Goal: Information Seeking & Learning: Check status

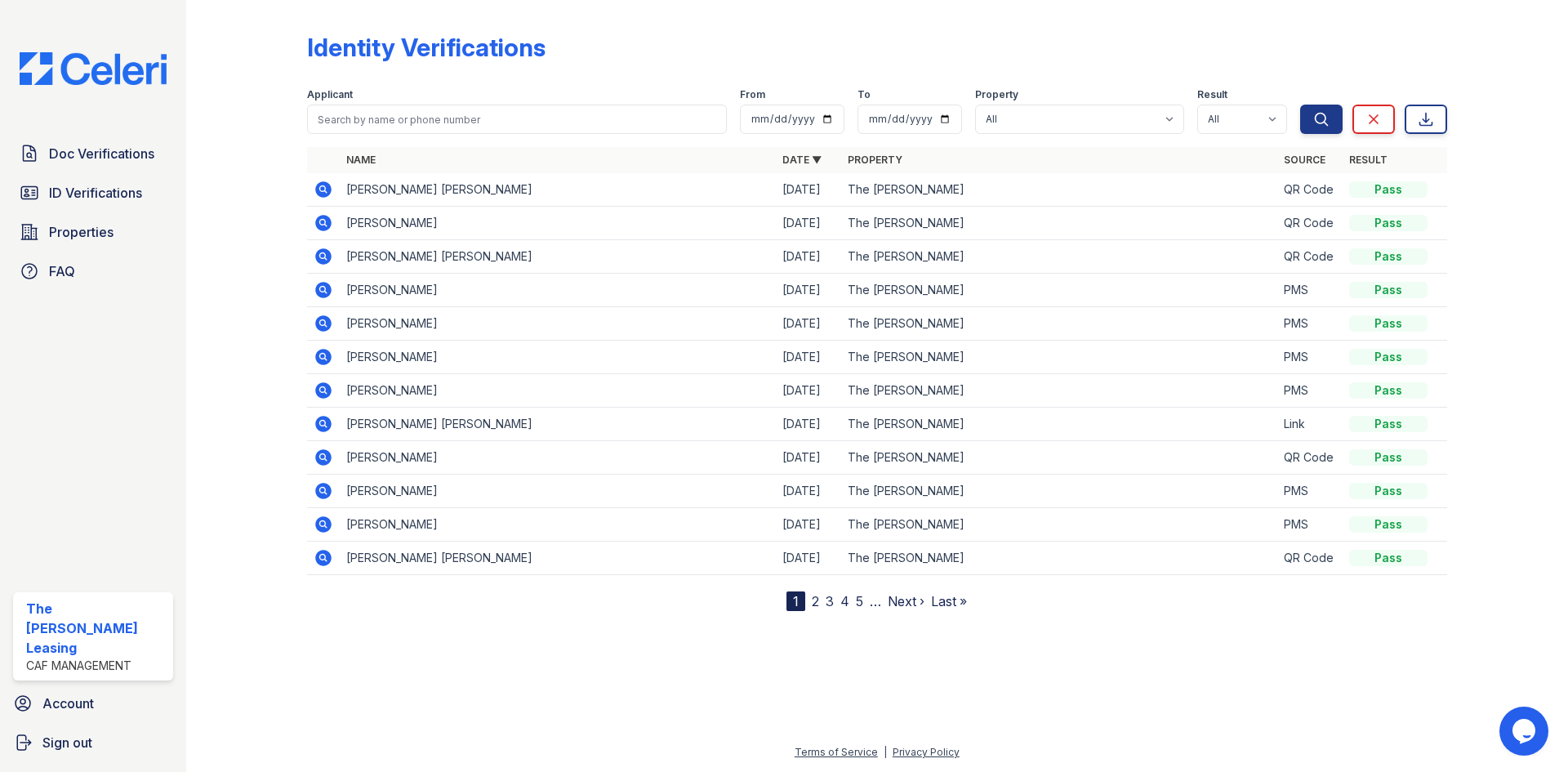
click at [811, 599] on link "2" at bounding box center [815, 601] width 8 height 16
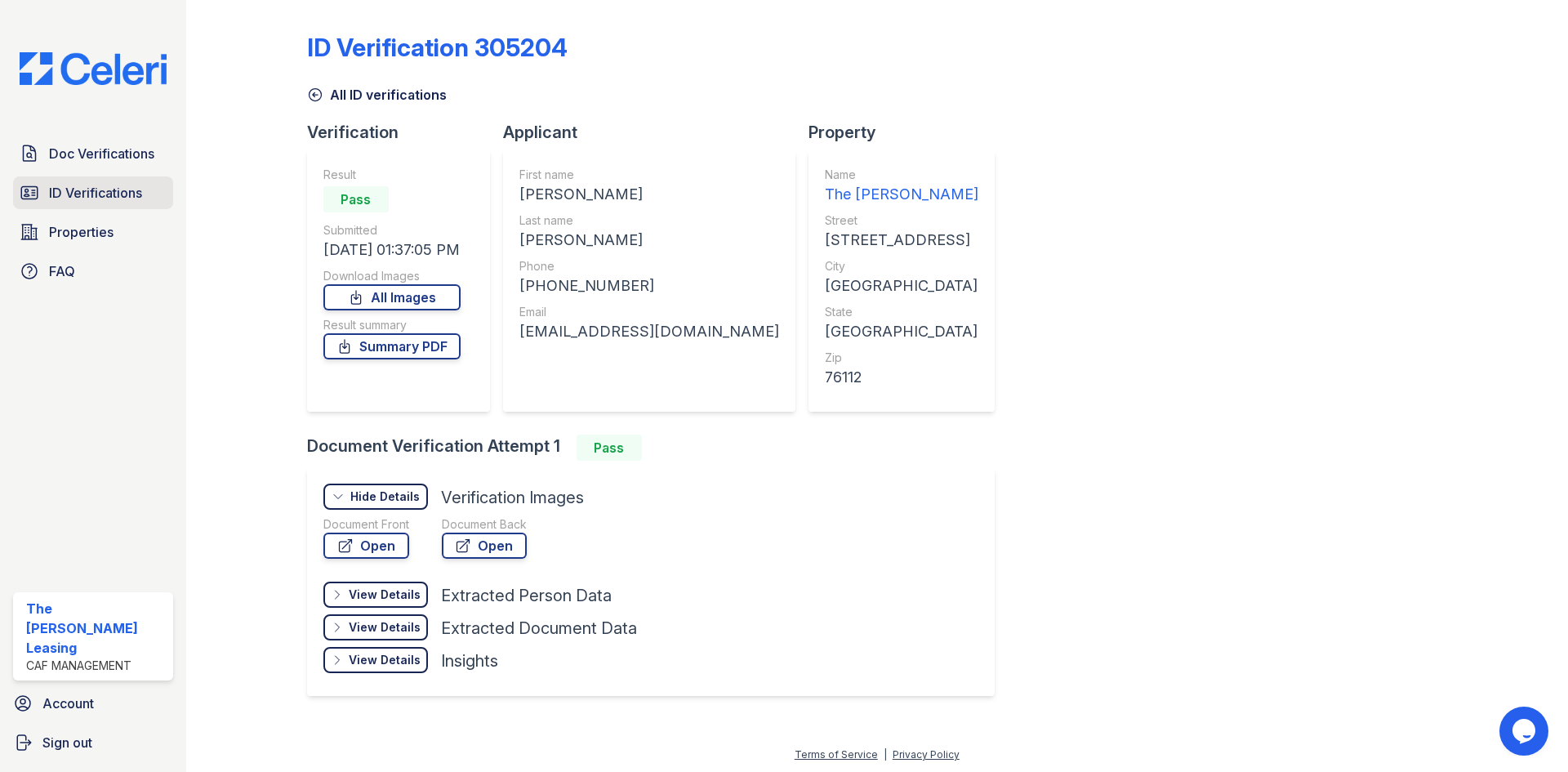
click at [118, 189] on span "ID Verifications" at bounding box center [95, 193] width 93 height 20
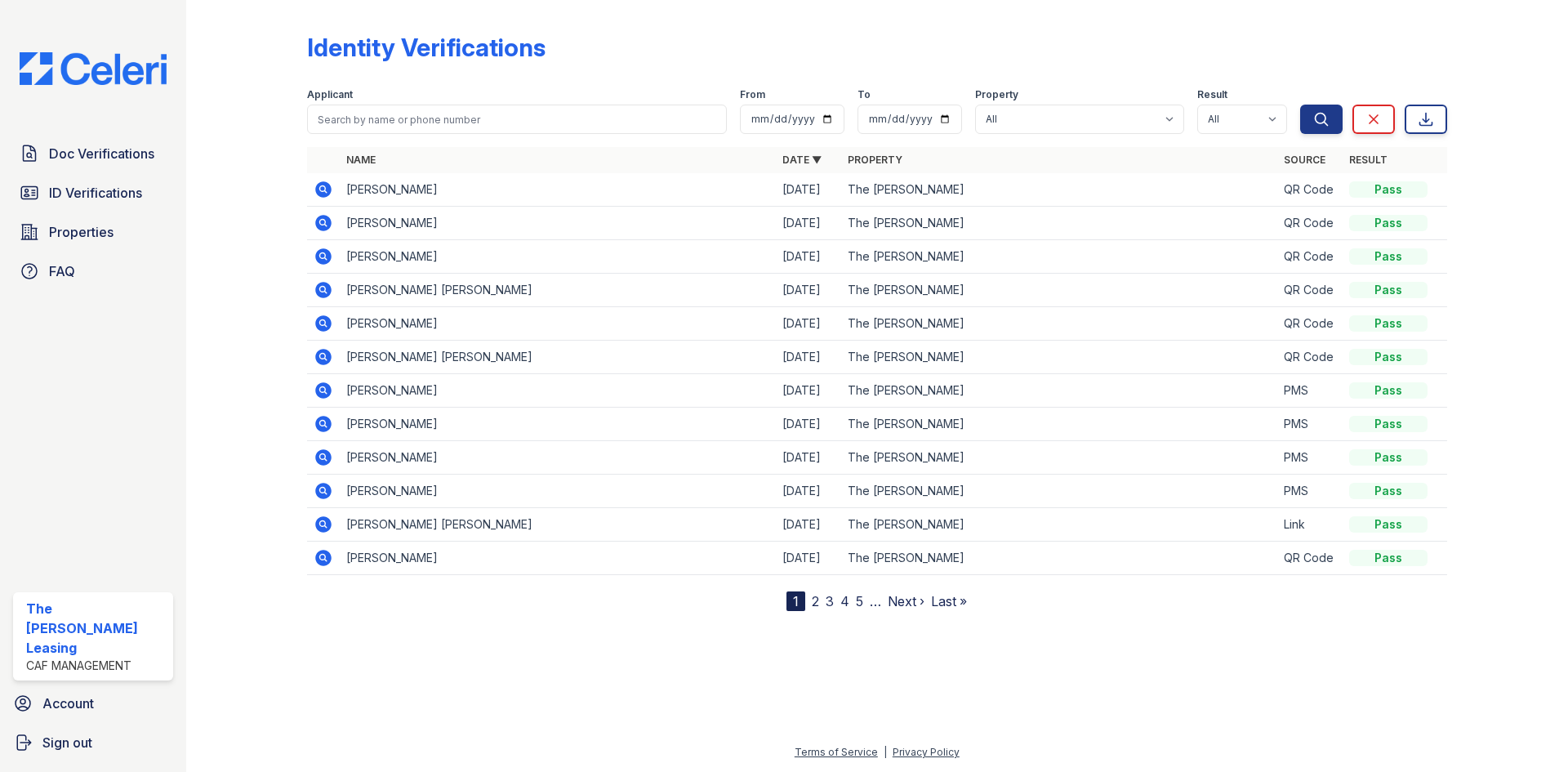
click at [323, 256] on icon at bounding box center [322, 255] width 4 height 4
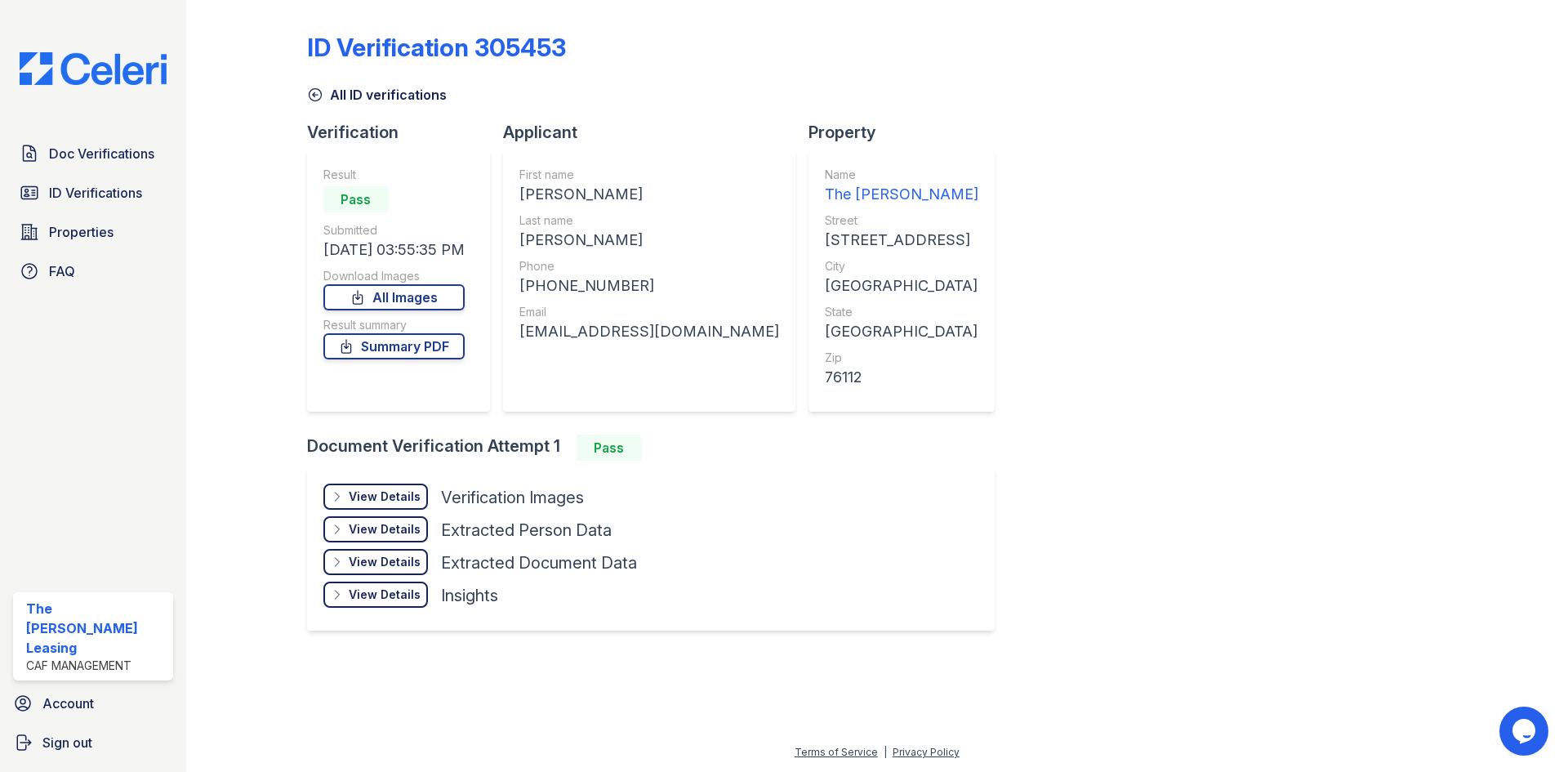
click at [309, 89] on icon at bounding box center [314, 95] width 16 height 16
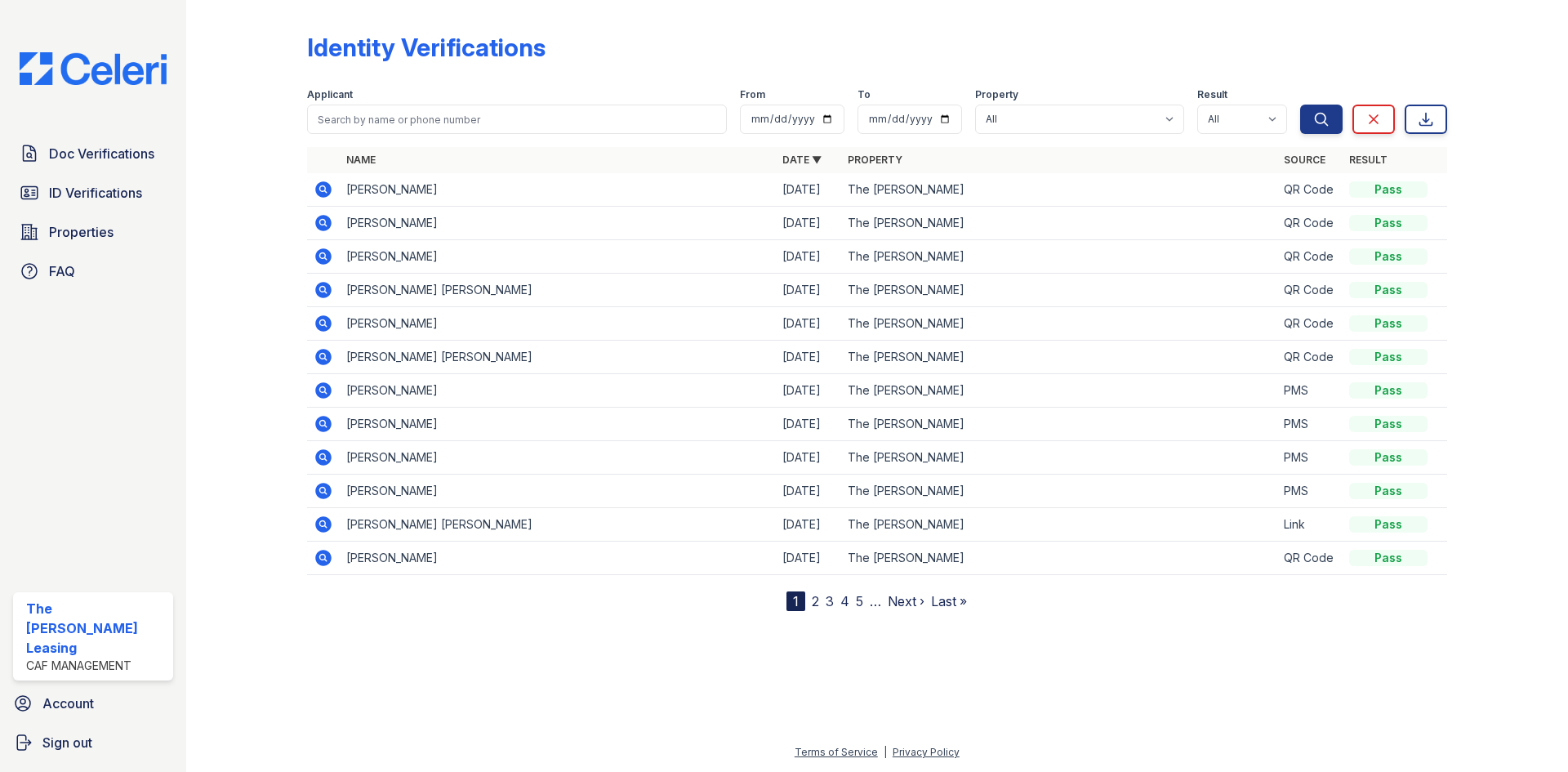
click at [323, 215] on icon at bounding box center [323, 222] width 20 height 20
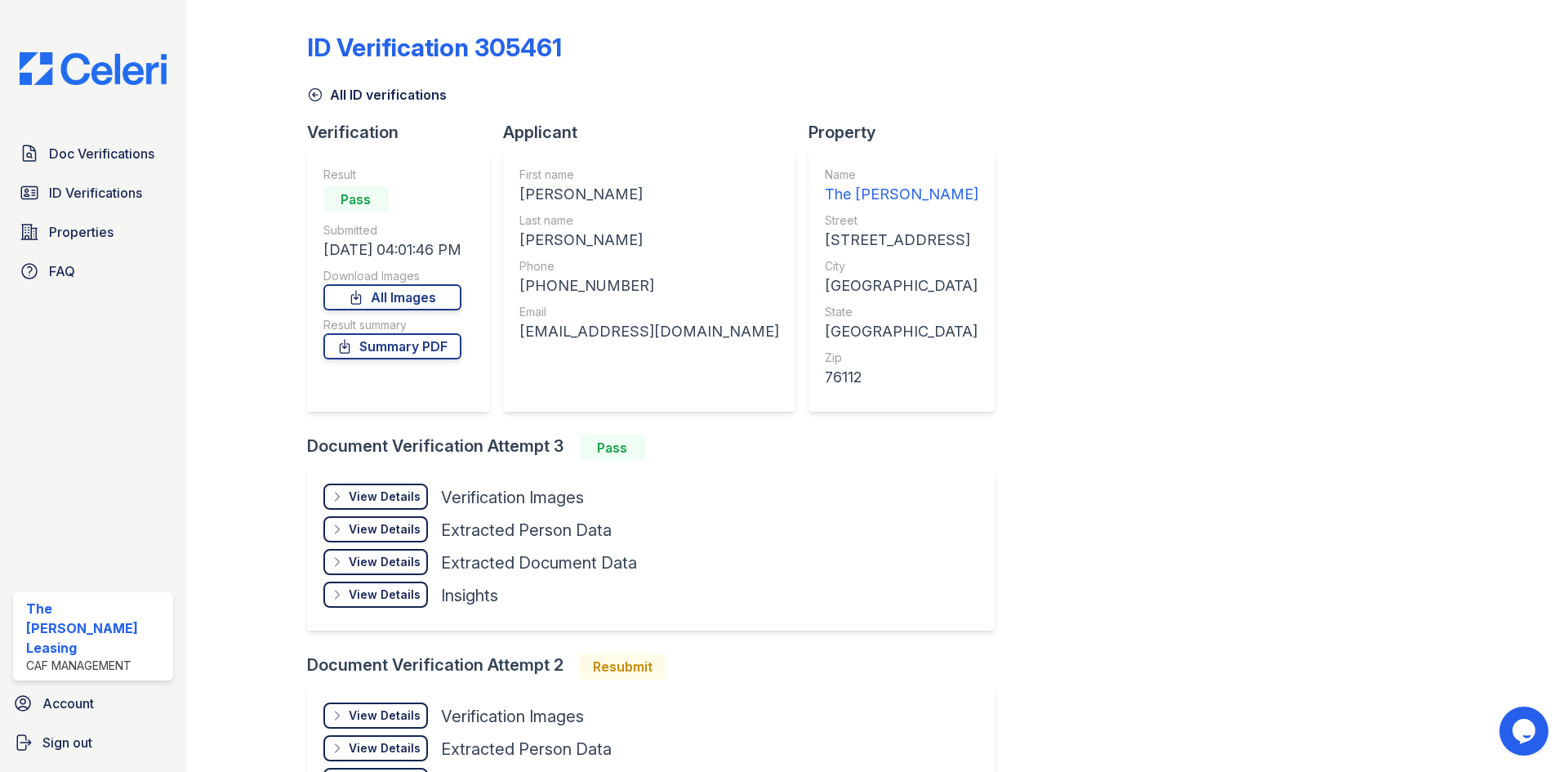
click at [395, 508] on div "View Details Details" at bounding box center [375, 496] width 105 height 26
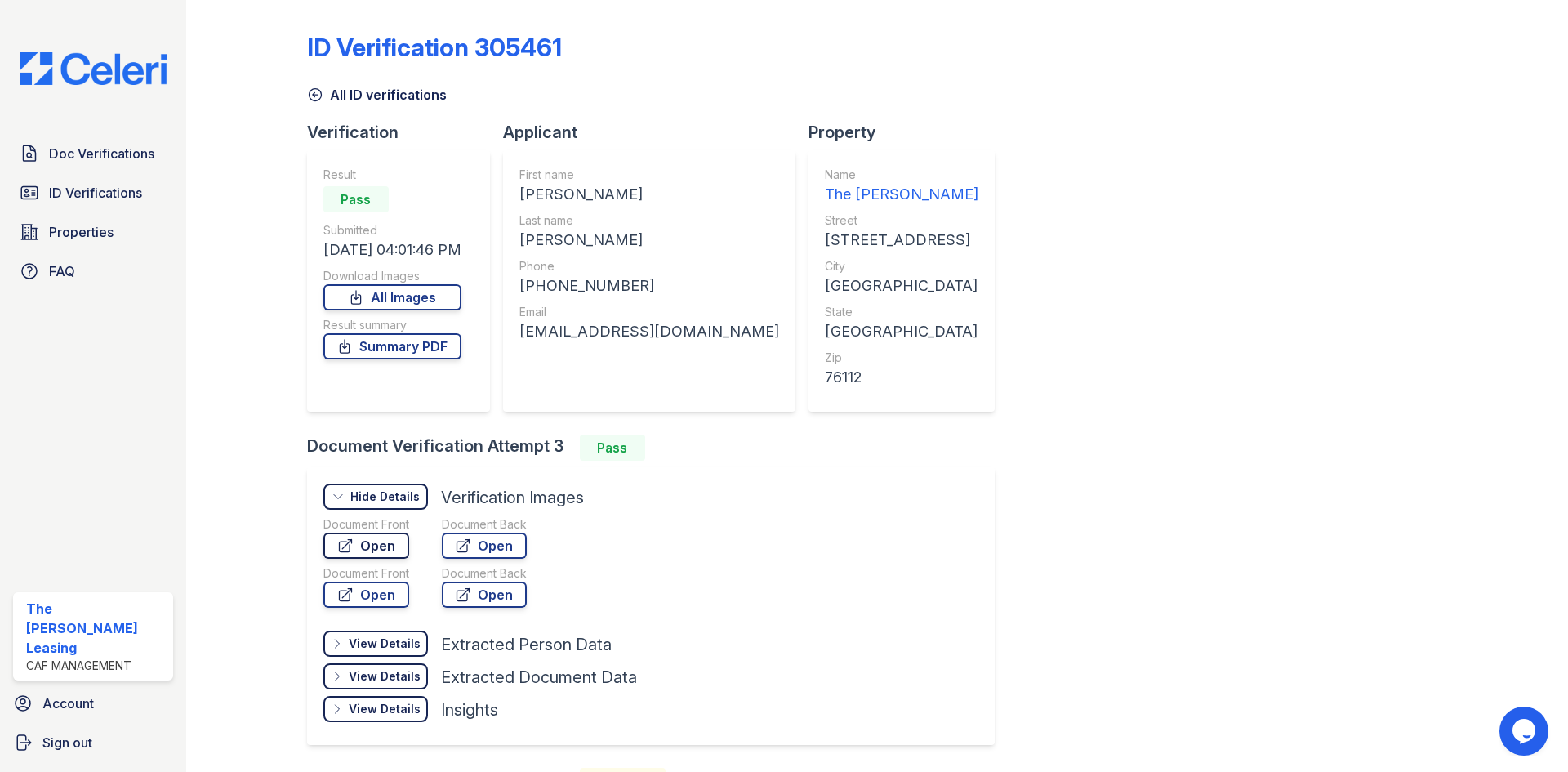
click at [363, 541] on link "Open" at bounding box center [366, 545] width 86 height 26
click at [313, 92] on icon at bounding box center [314, 95] width 16 height 16
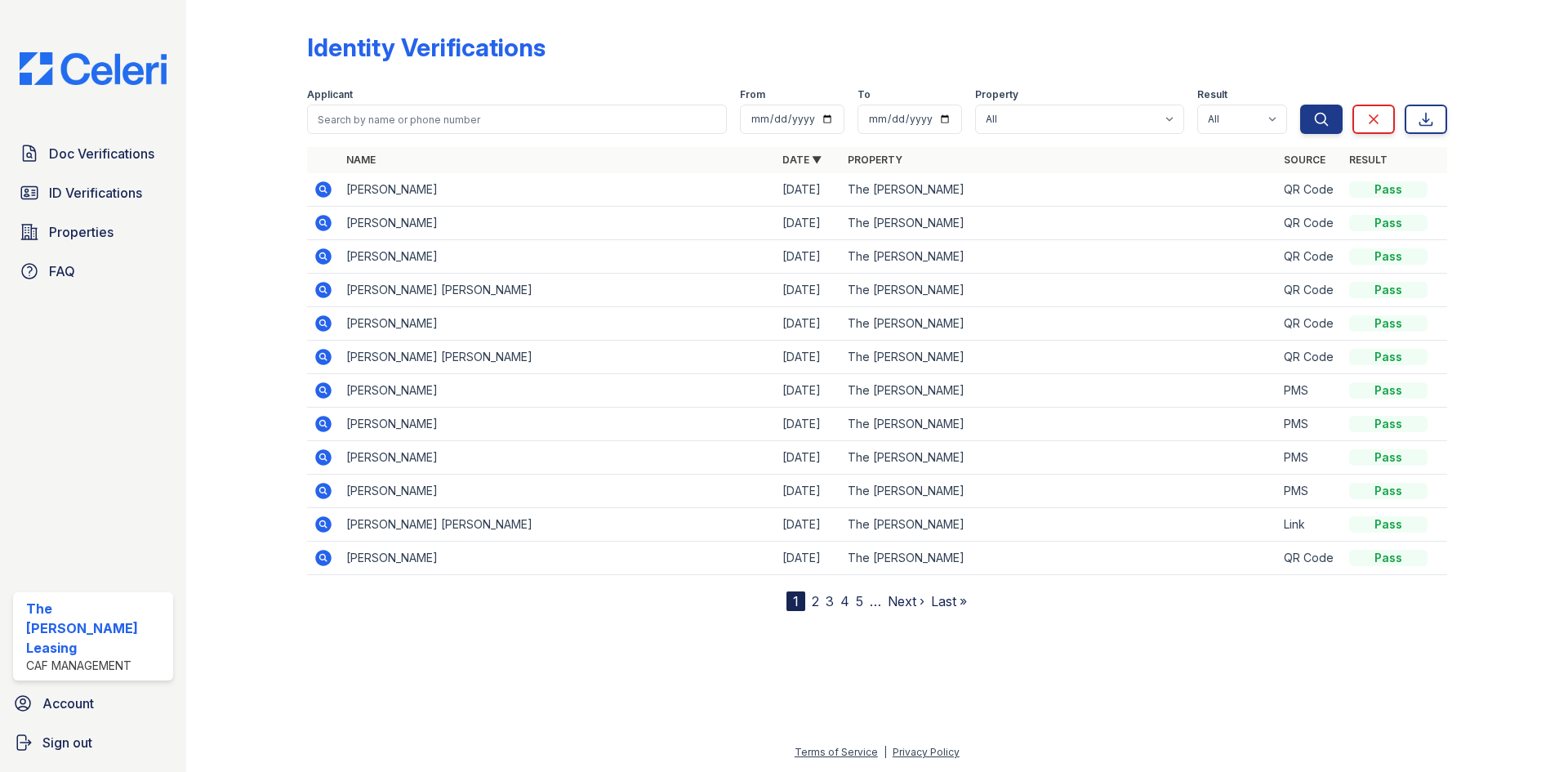
click at [324, 193] on icon at bounding box center [323, 189] width 16 height 16
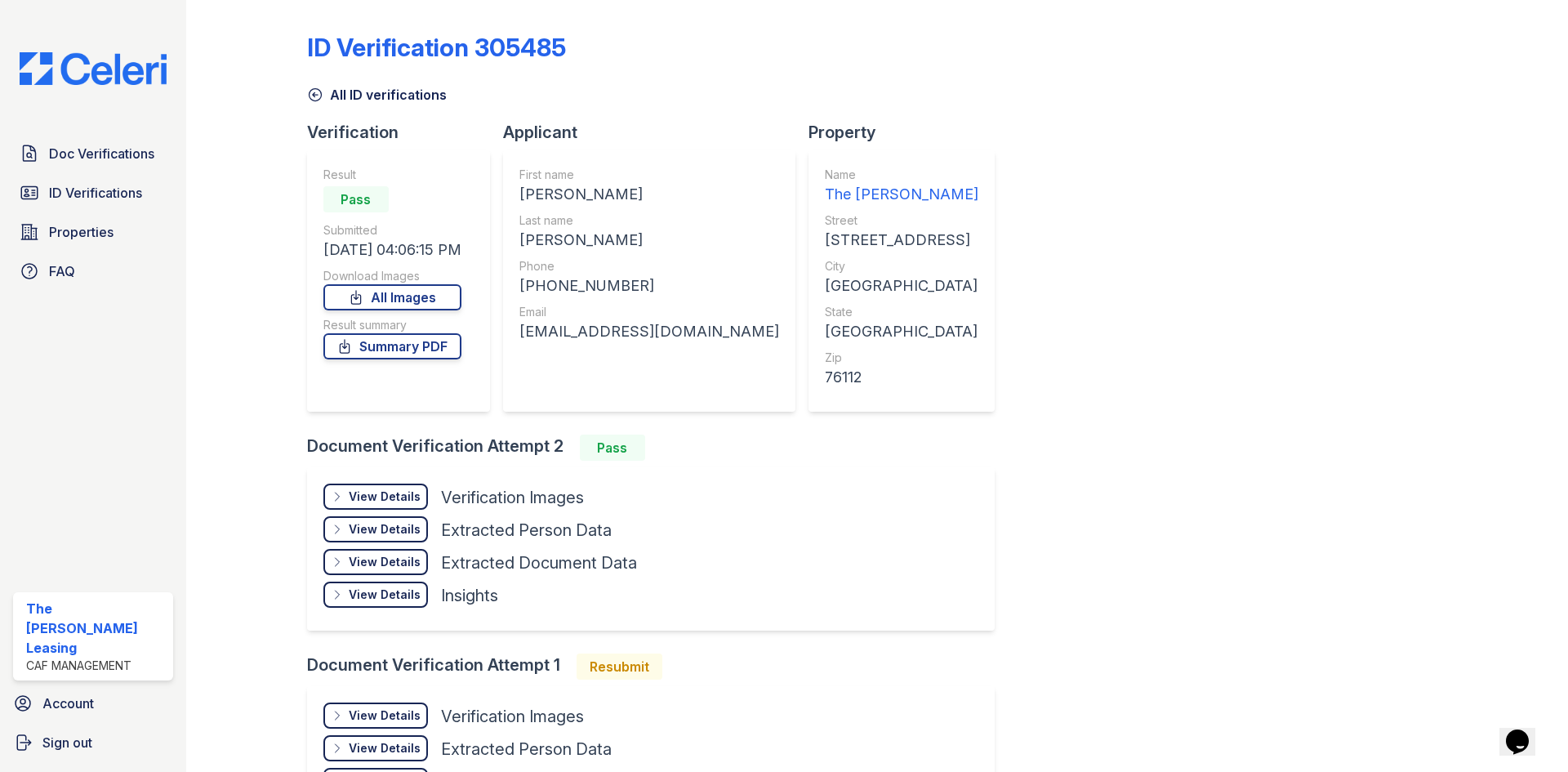
click at [361, 498] on div "View Details" at bounding box center [384, 496] width 72 height 16
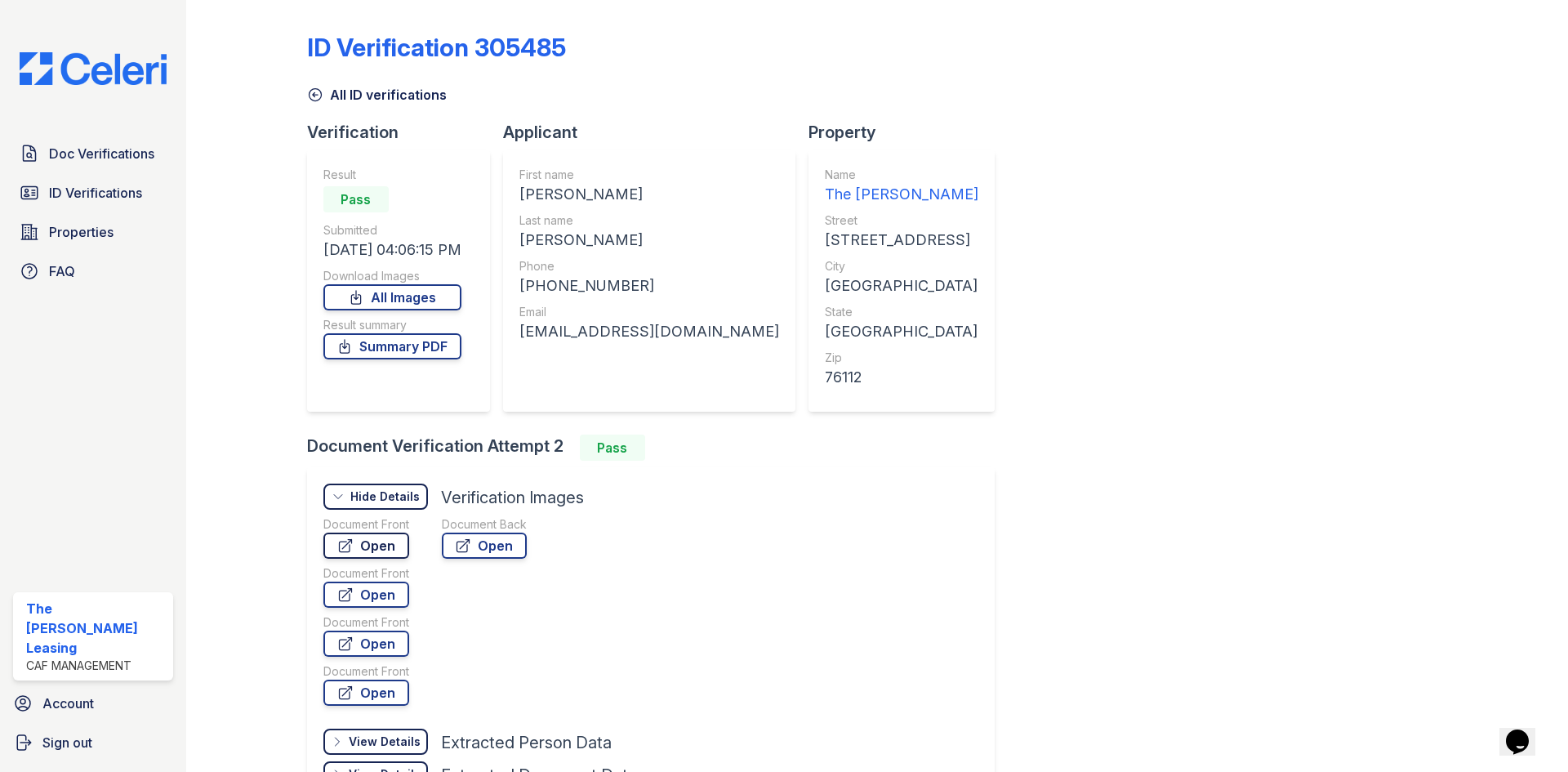
click at [338, 544] on icon at bounding box center [345, 545] width 16 height 16
click at [308, 94] on icon at bounding box center [314, 95] width 16 height 16
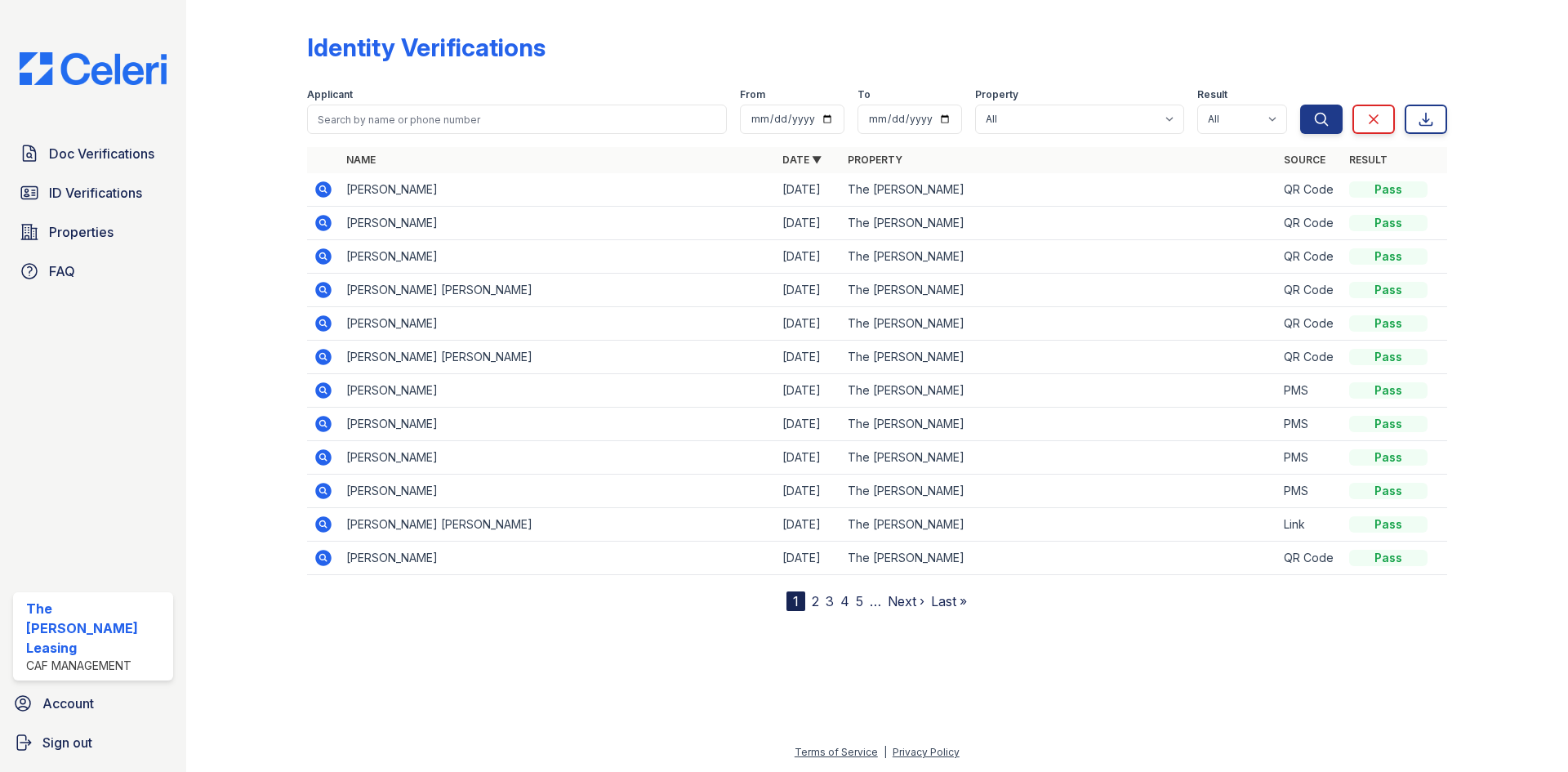
click at [329, 188] on icon at bounding box center [323, 189] width 16 height 16
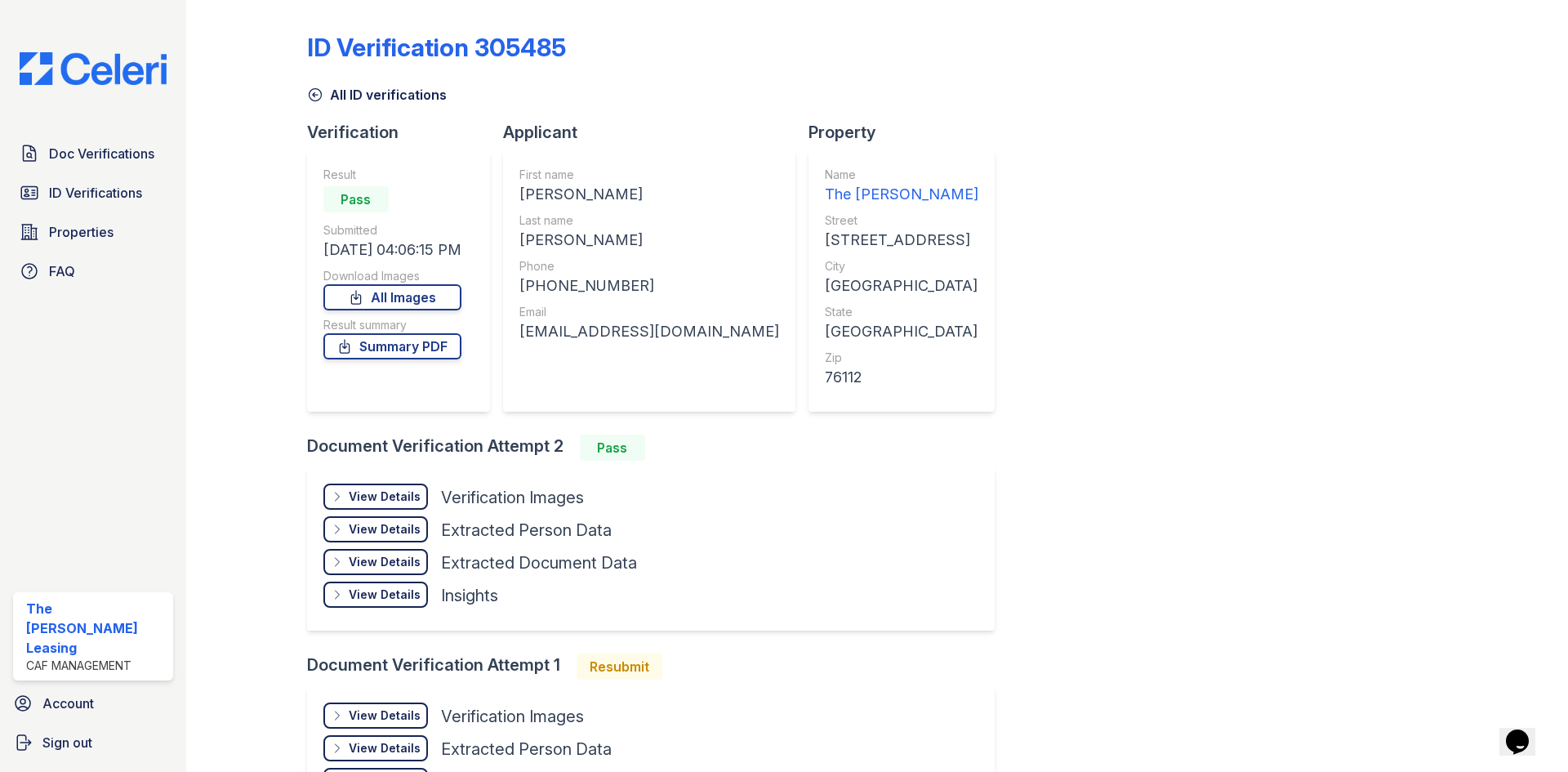
click at [376, 497] on div "View Details" at bounding box center [384, 496] width 72 height 16
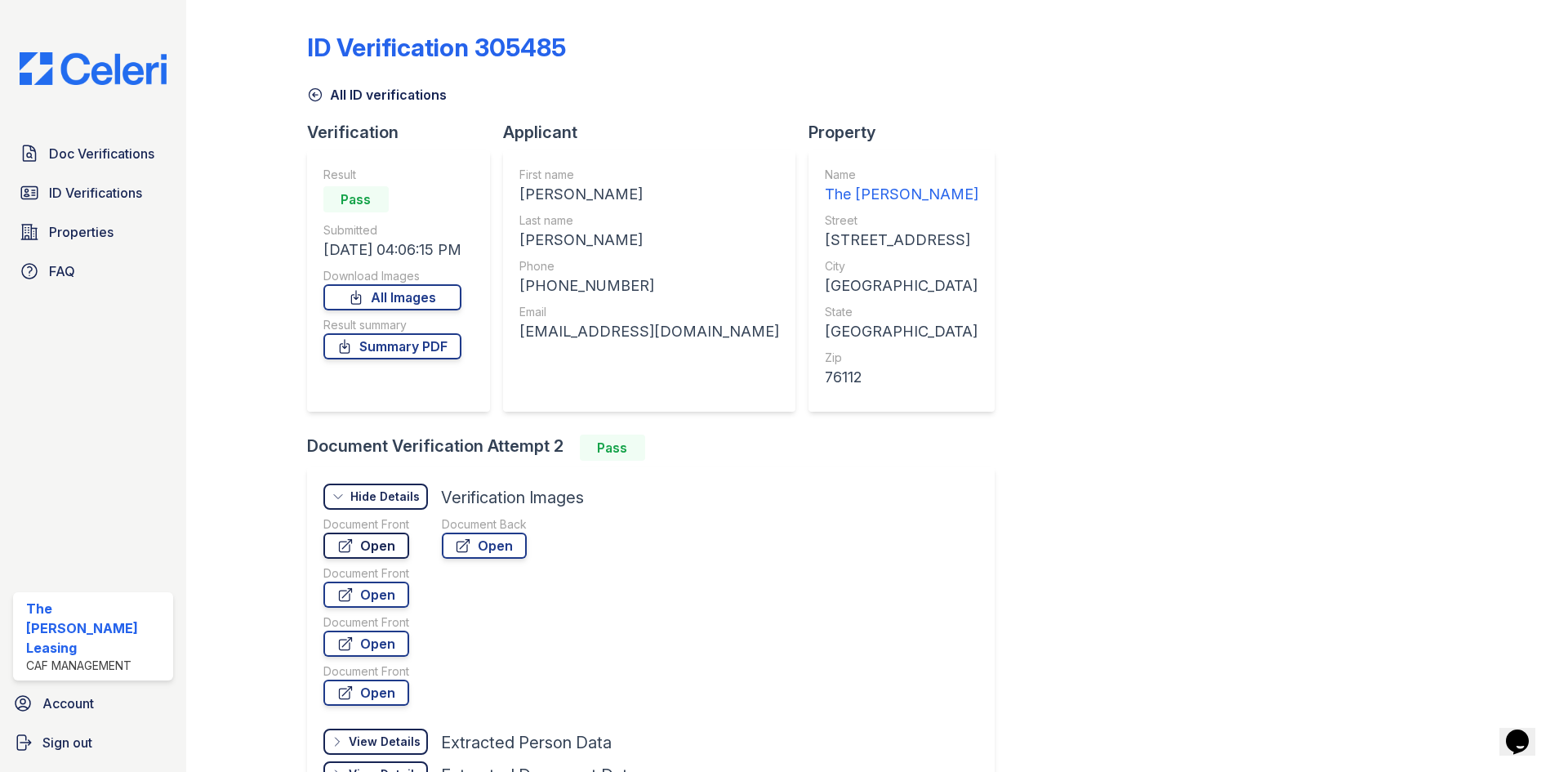
click at [367, 544] on link "Open" at bounding box center [366, 545] width 86 height 26
click at [315, 94] on icon at bounding box center [314, 95] width 16 height 16
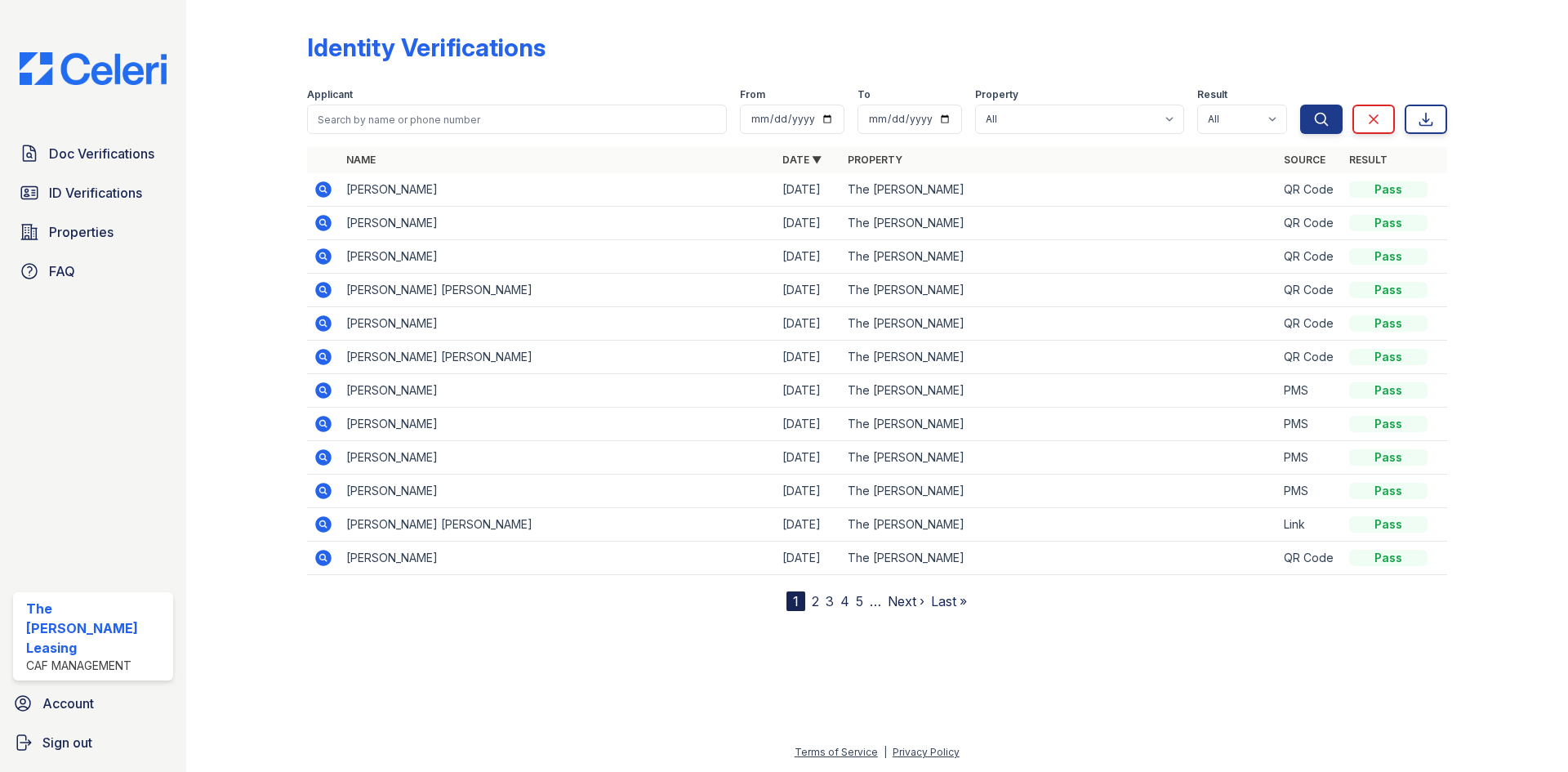
click at [317, 226] on icon at bounding box center [323, 222] width 16 height 16
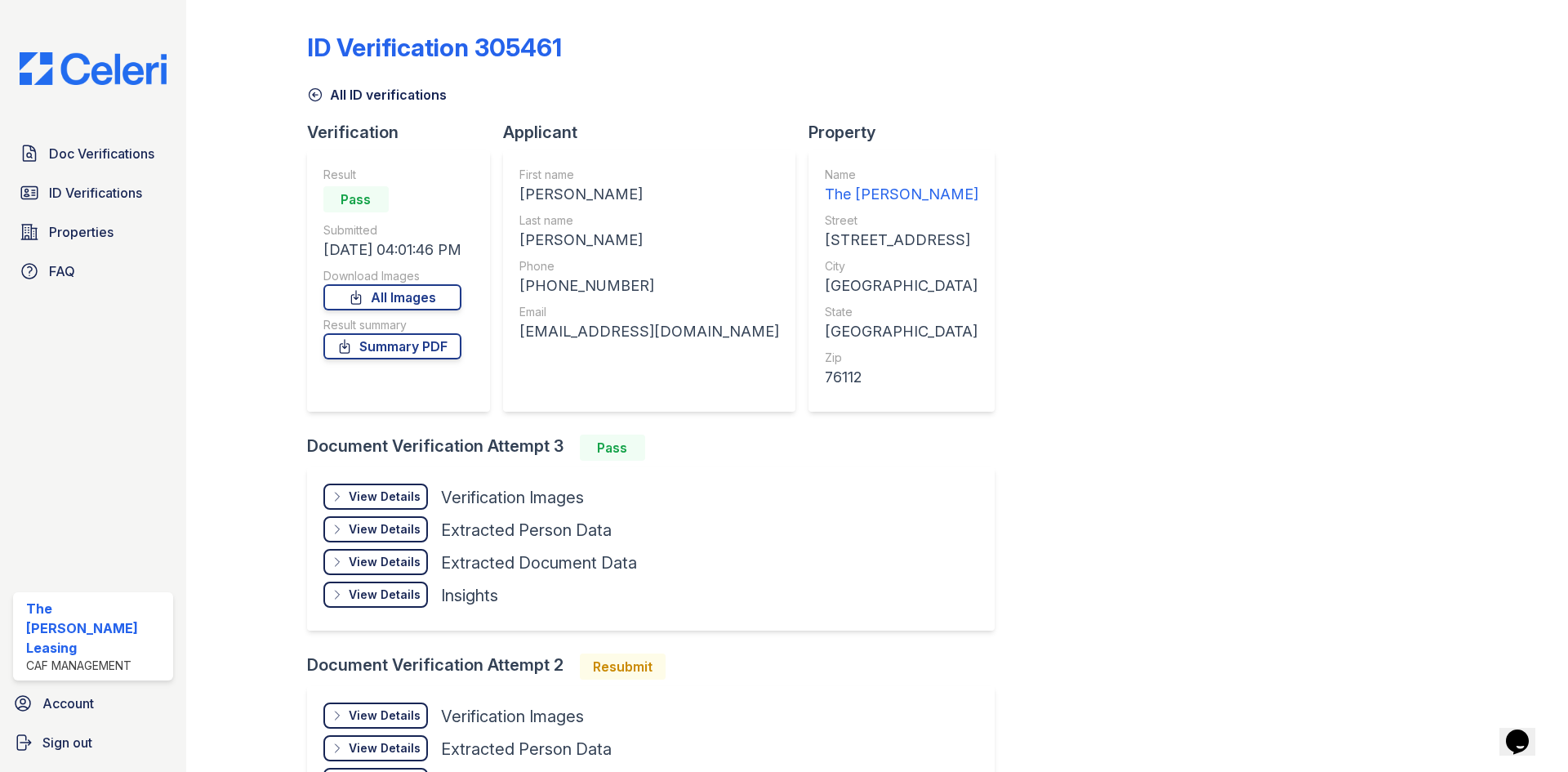
click at [395, 497] on div "View Details" at bounding box center [384, 496] width 72 height 16
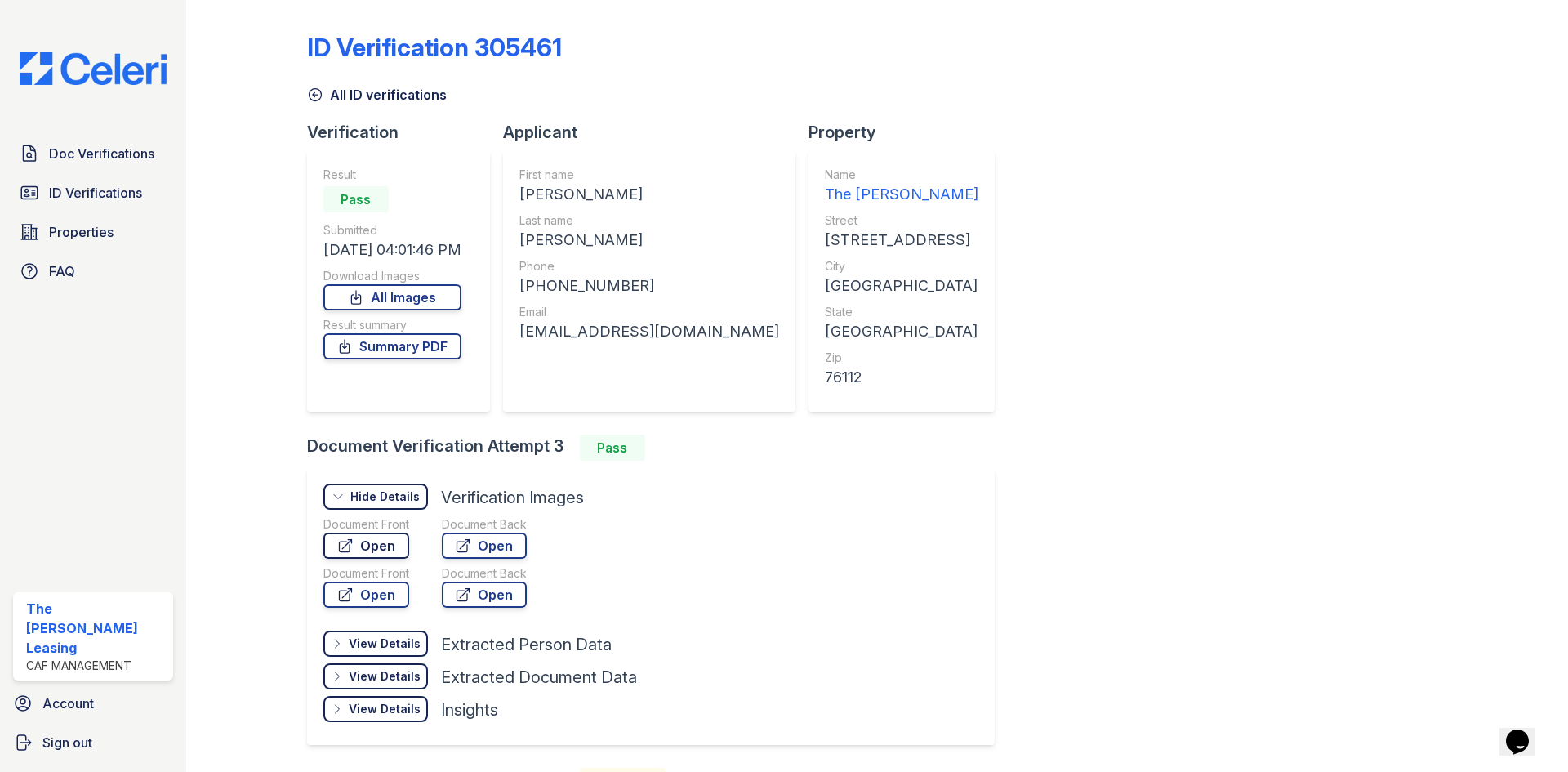
click at [375, 542] on link "Open" at bounding box center [366, 545] width 86 height 26
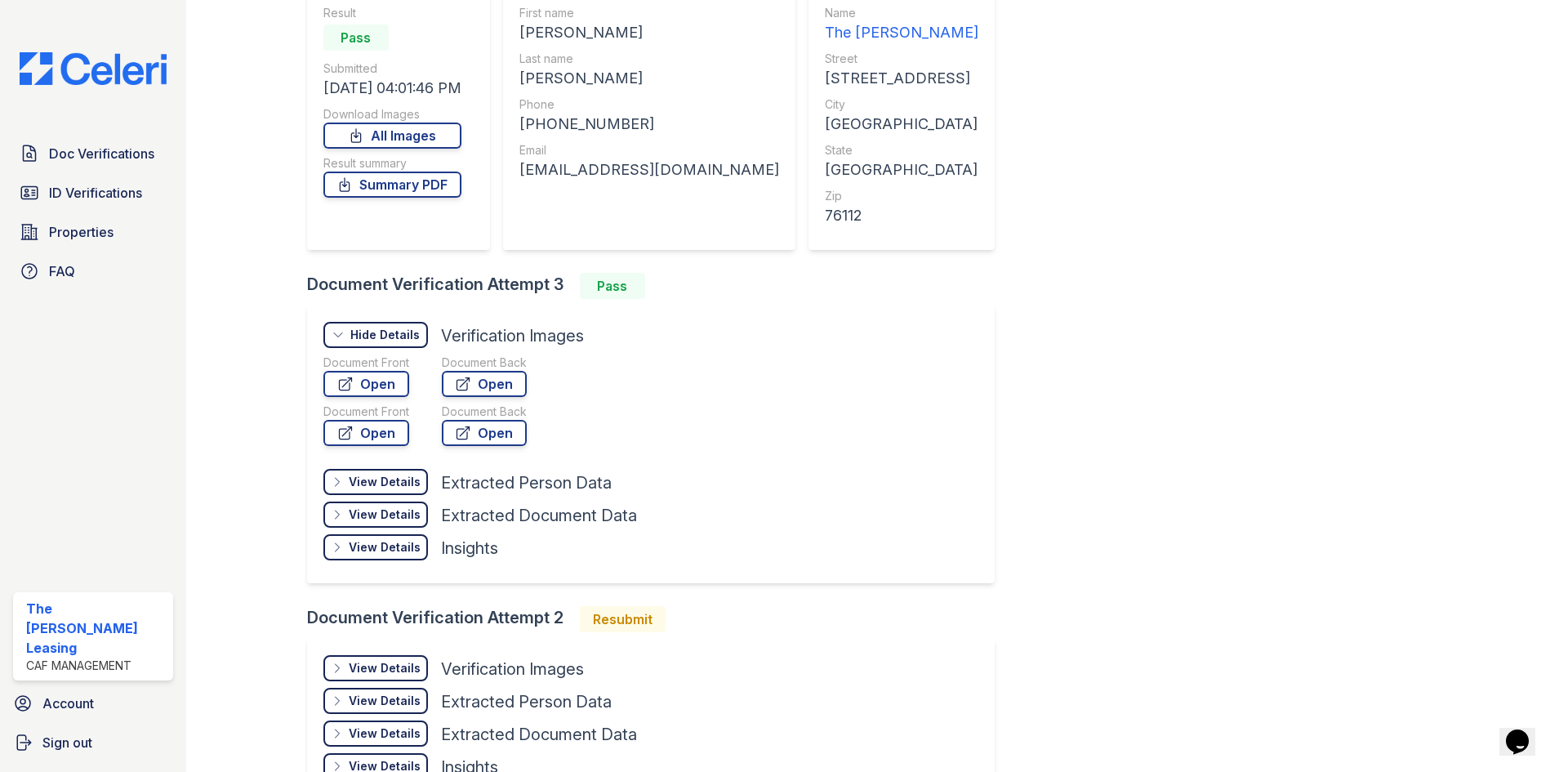
scroll to position [164, 0]
click at [347, 429] on icon at bounding box center [345, 430] width 16 height 16
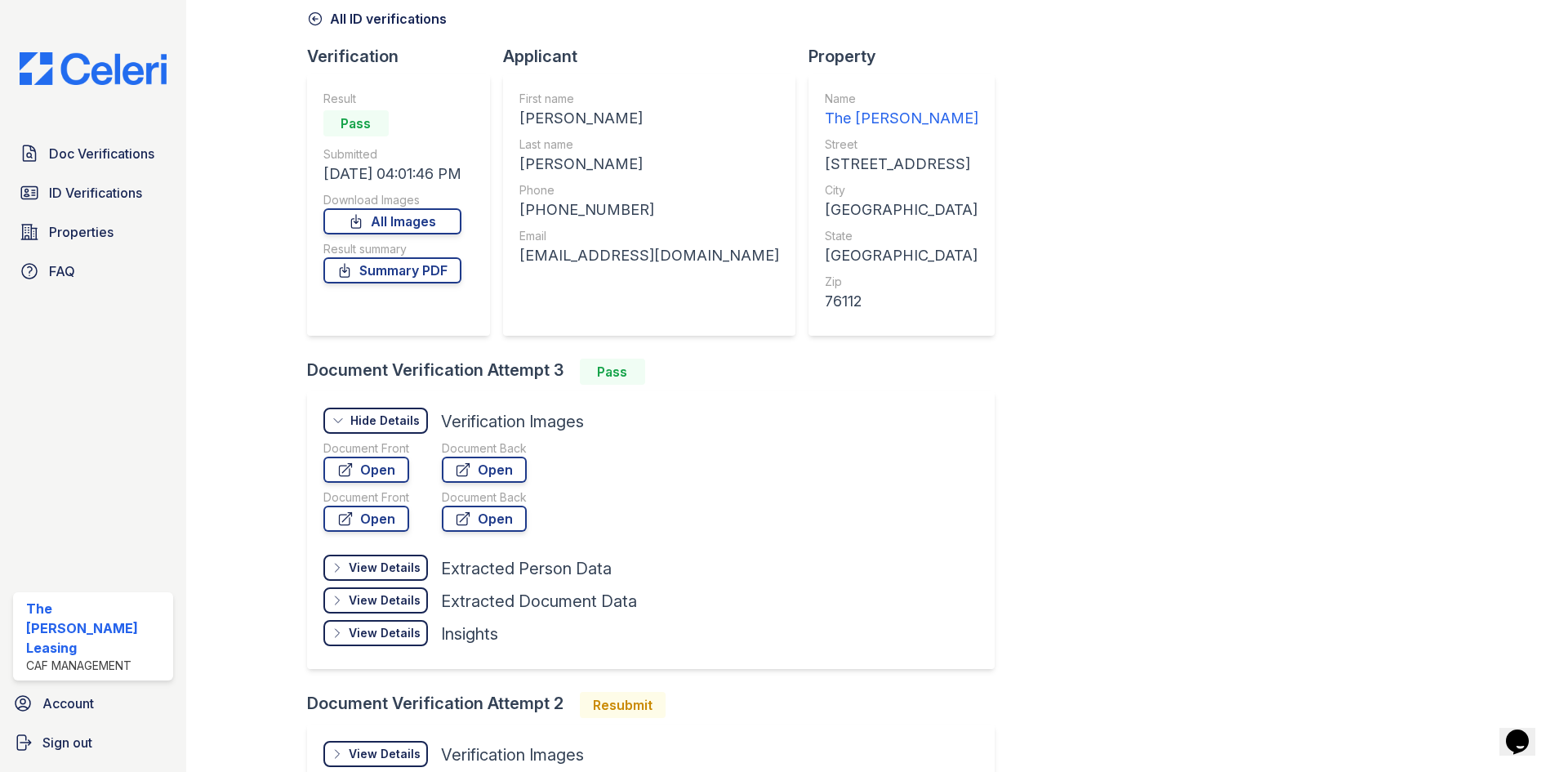
scroll to position [0, 0]
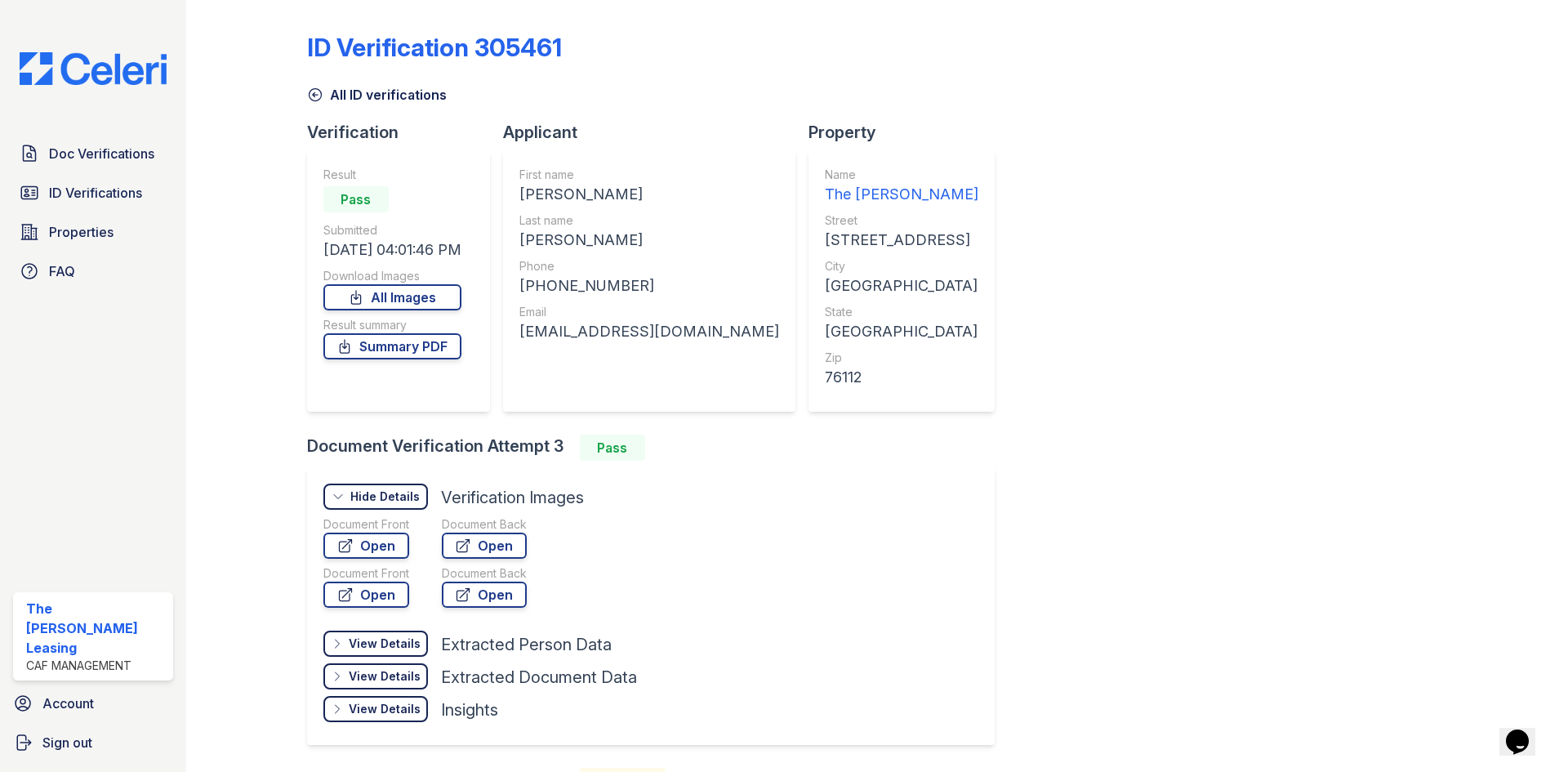
click at [322, 96] on icon at bounding box center [314, 95] width 16 height 16
